Goal: Task Accomplishment & Management: Use online tool/utility

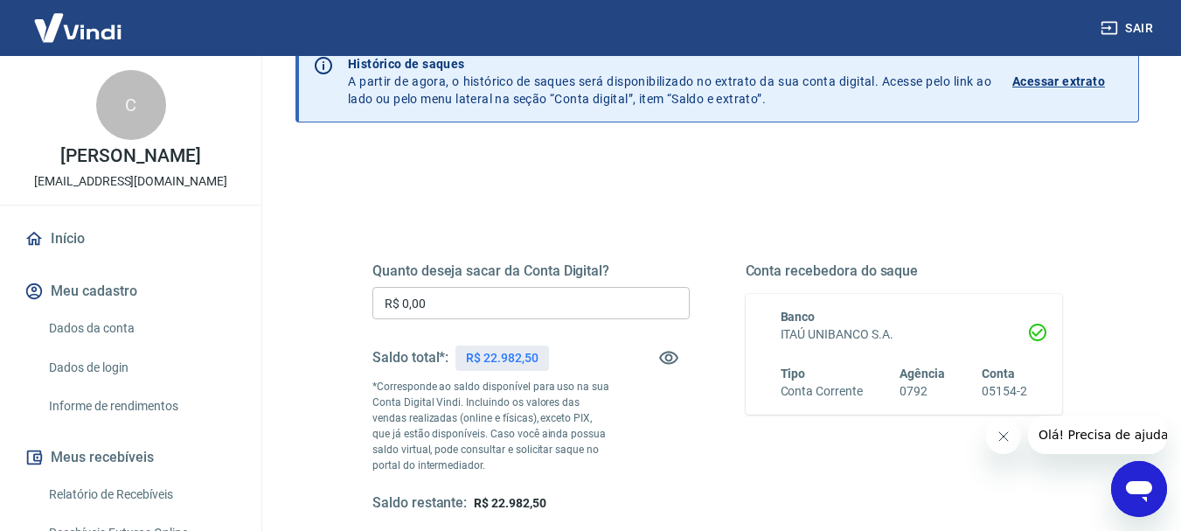
scroll to position [87, 0]
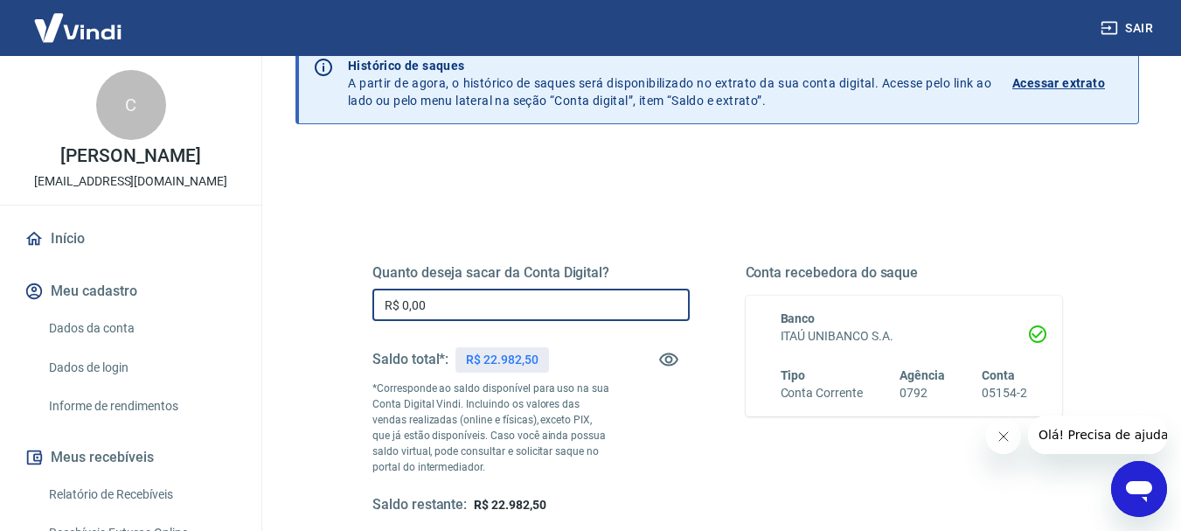
drag, startPoint x: 446, startPoint y: 307, endPoint x: 360, endPoint y: 295, distance: 86.4
click at [360, 295] on div "Quanto deseja sacar da Conta Digital? R$ 0,00 ​ Saldo total*: R$ 22.982,50 *Cor…" at bounding box center [717, 398] width 732 height 422
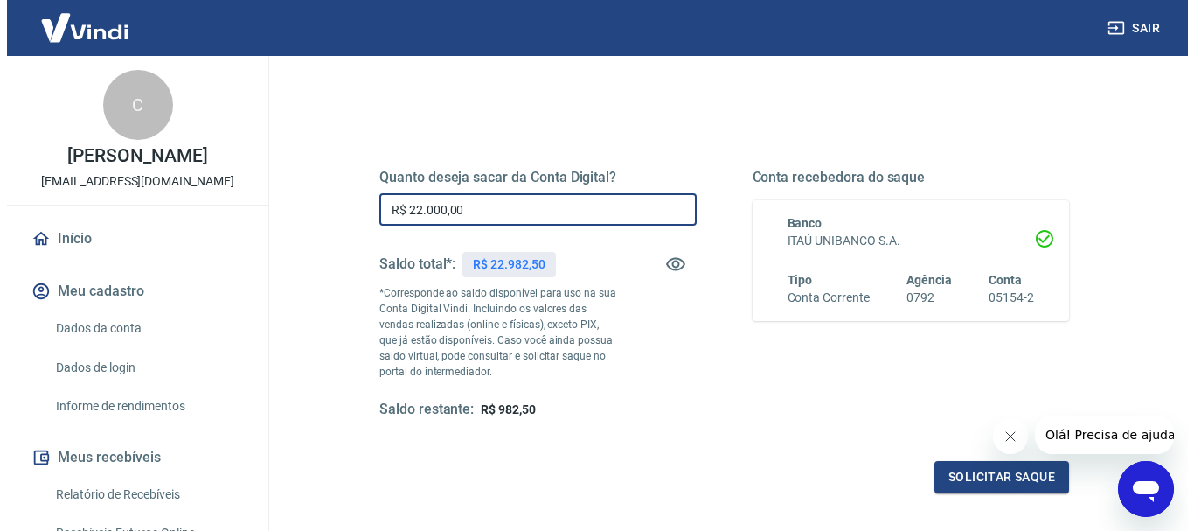
scroll to position [350, 0]
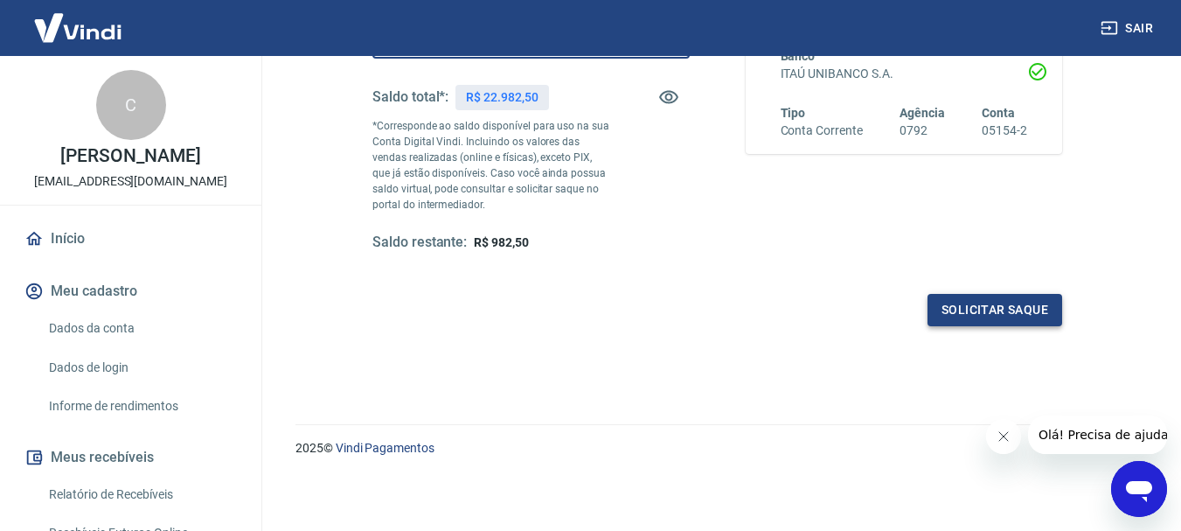
type input "R$ 22.000,00"
click at [979, 314] on button "Solicitar saque" at bounding box center [994, 310] width 135 height 32
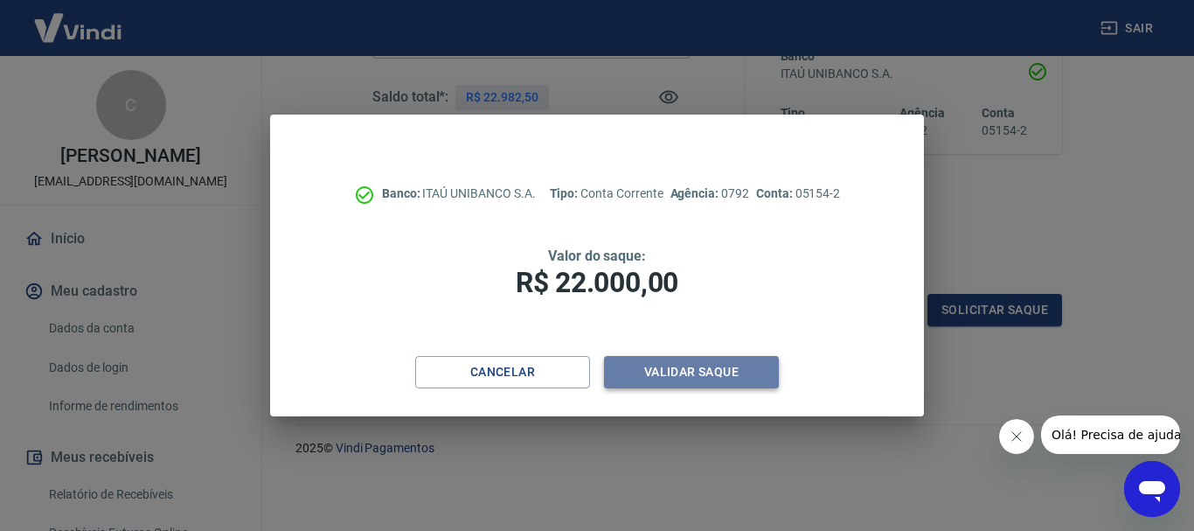
click at [677, 369] on button "Validar saque" at bounding box center [691, 372] width 175 height 32
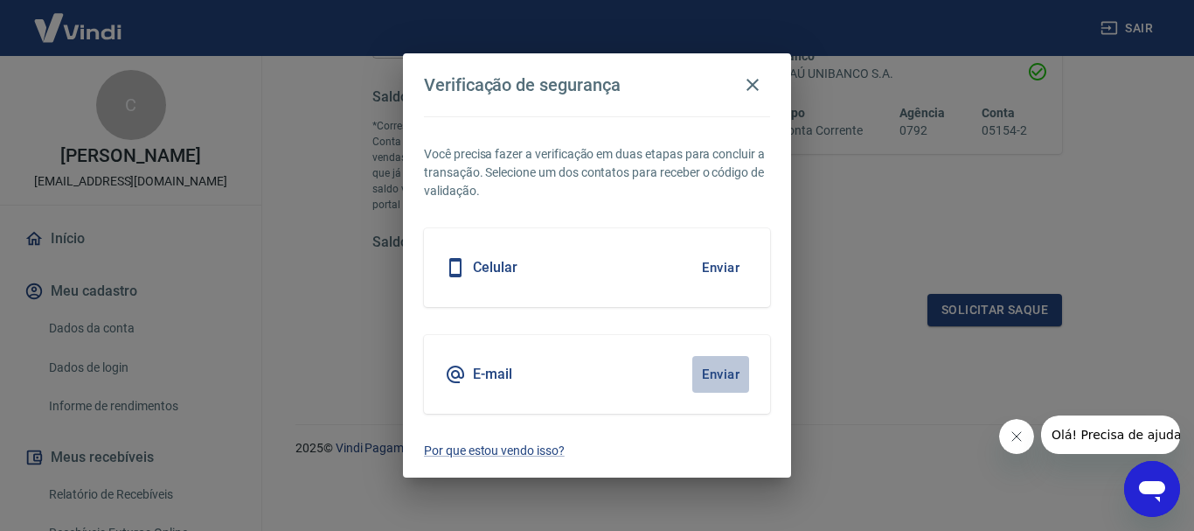
click at [720, 364] on button "Enviar" at bounding box center [720, 374] width 57 height 37
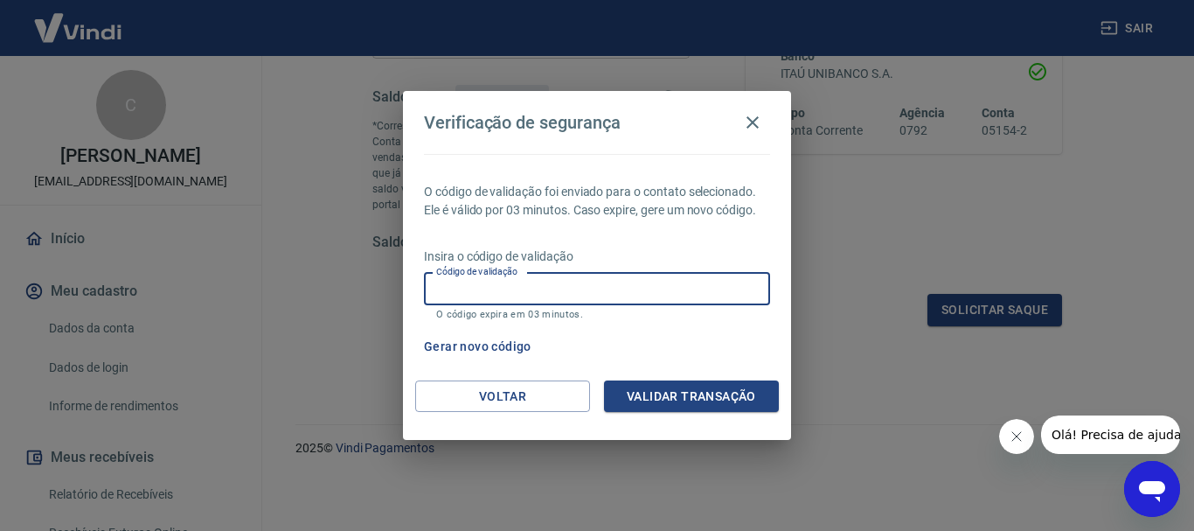
click at [593, 287] on input "Código de validação" at bounding box center [597, 289] width 346 height 32
type input "610828"
click at [648, 395] on button "Validar transação" at bounding box center [691, 396] width 175 height 32
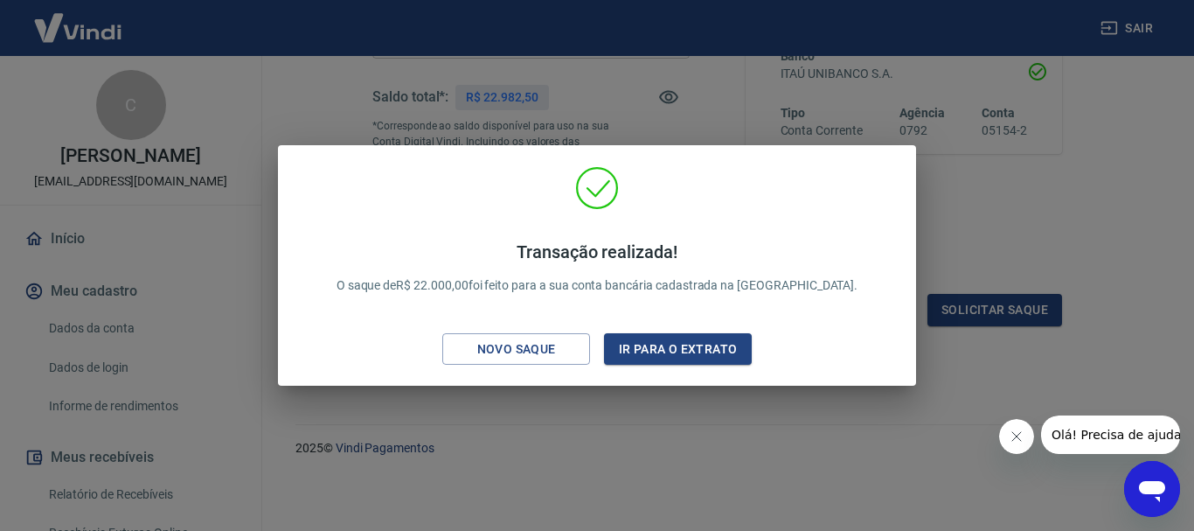
click at [1013, 208] on div "Transação realizada! O saque de R$ 22.000,00 foi feito para a sua conta bancári…" at bounding box center [597, 265] width 1194 height 531
